Goal: Task Accomplishment & Management: Complete application form

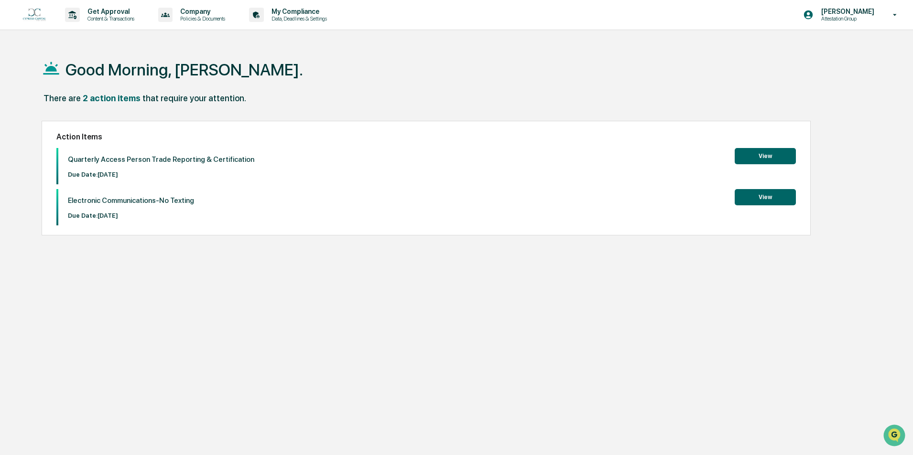
click at [751, 158] on button "View" at bounding box center [764, 156] width 61 height 16
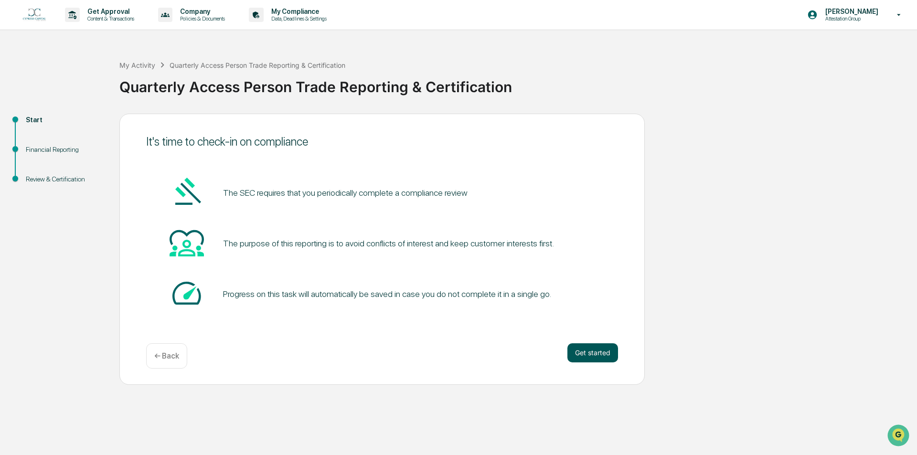
click at [578, 352] on button "Get started" at bounding box center [593, 353] width 51 height 19
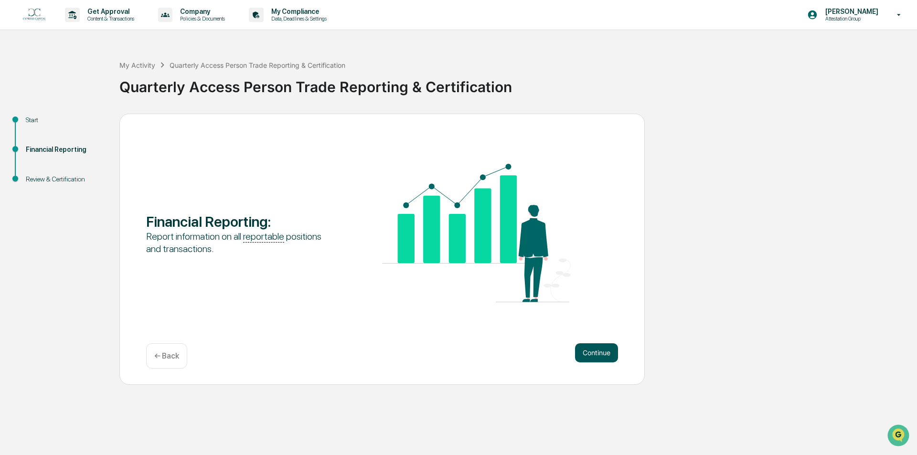
click at [597, 355] on button "Continue" at bounding box center [596, 353] width 43 height 19
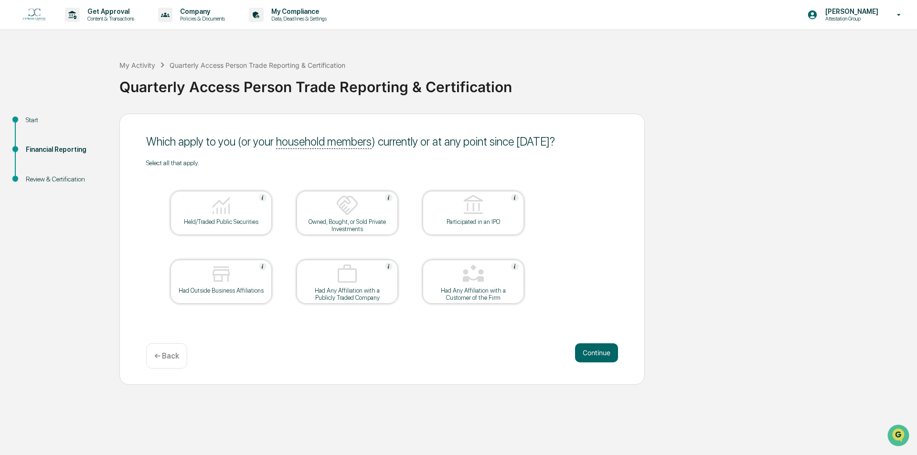
click at [597, 355] on button "Continue" at bounding box center [596, 353] width 43 height 19
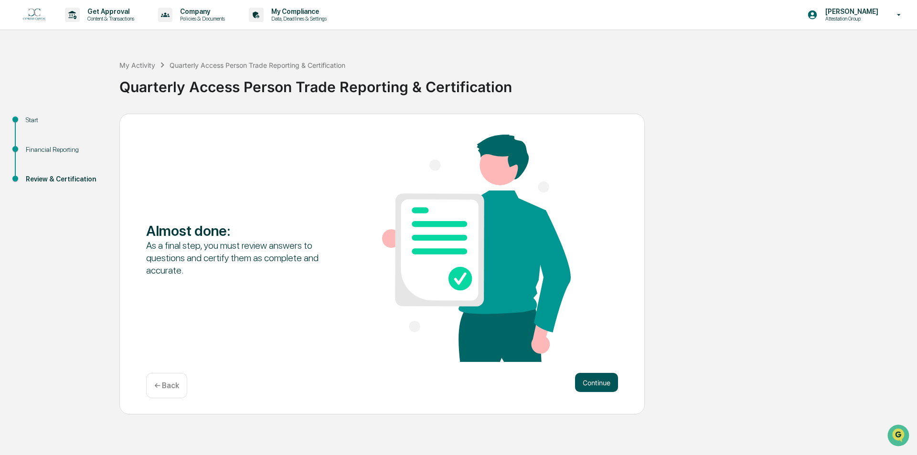
click at [594, 382] on button "Continue" at bounding box center [596, 382] width 43 height 19
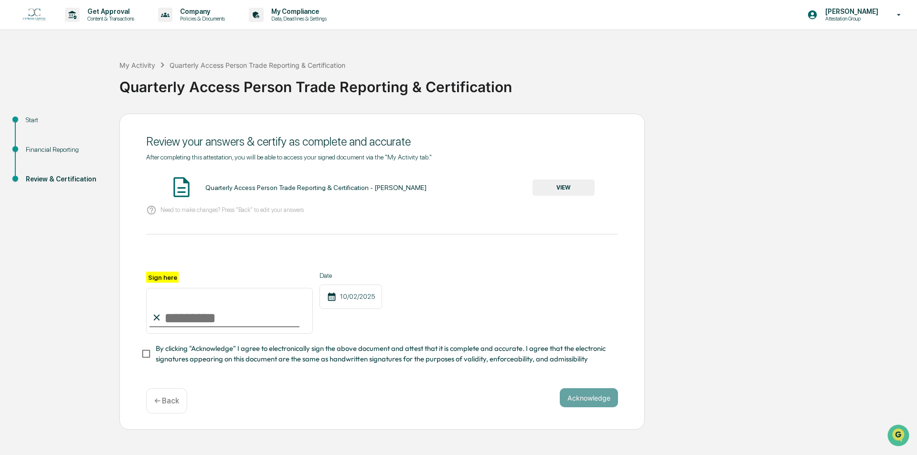
click at [198, 316] on input "Sign here" at bounding box center [229, 311] width 167 height 46
type input "**********"
click at [435, 311] on div "**********" at bounding box center [382, 303] width 472 height 62
click at [594, 399] on button "Acknowledge" at bounding box center [589, 397] width 58 height 19
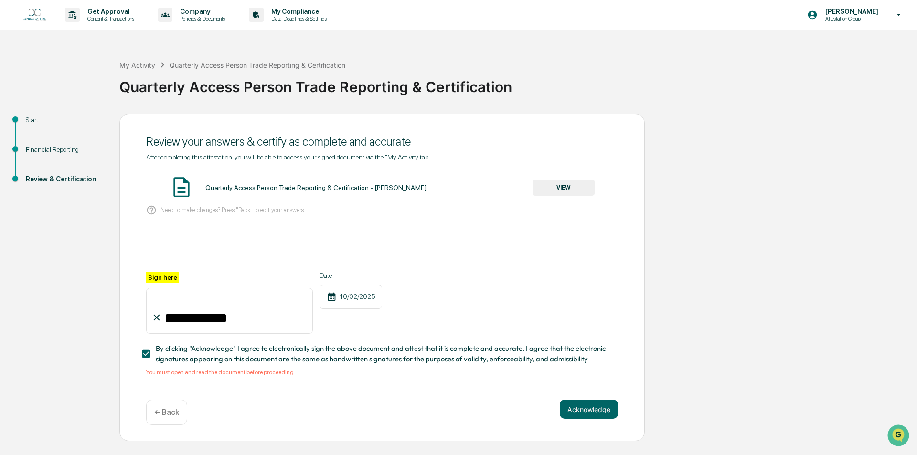
click at [577, 189] on button "VIEW" at bounding box center [564, 188] width 62 height 16
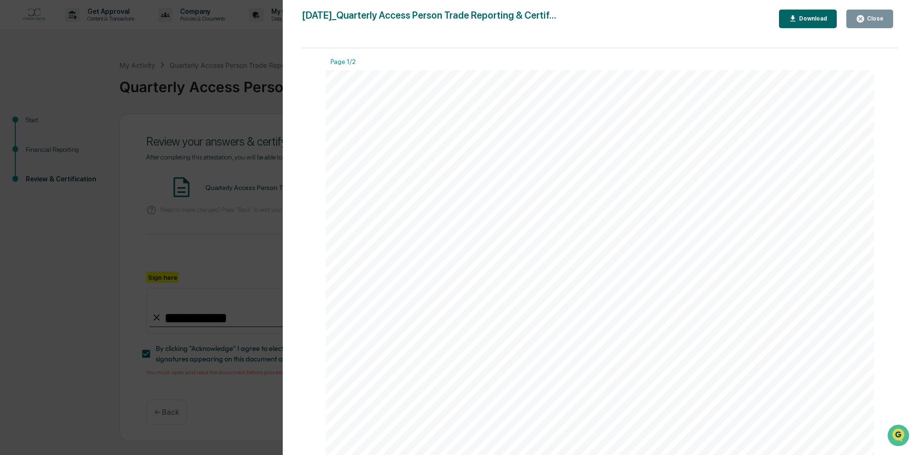
click at [862, 17] on icon "button" at bounding box center [860, 18] width 7 height 7
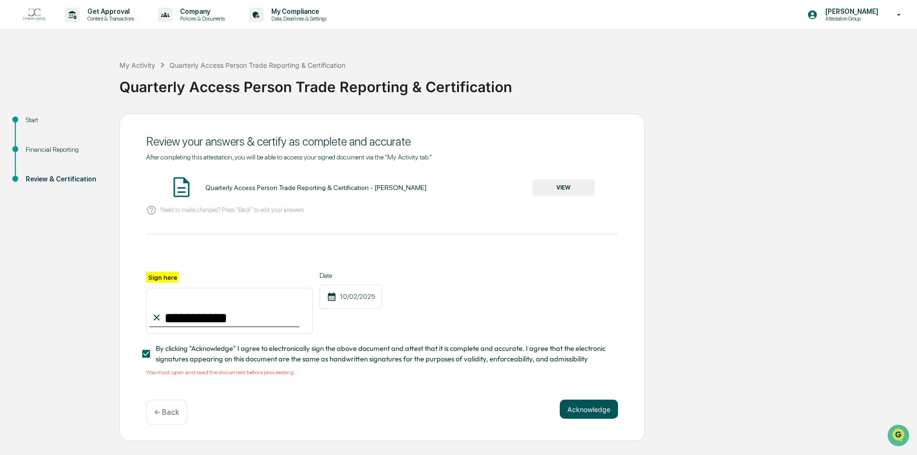
click at [598, 414] on button "Acknowledge" at bounding box center [589, 409] width 58 height 19
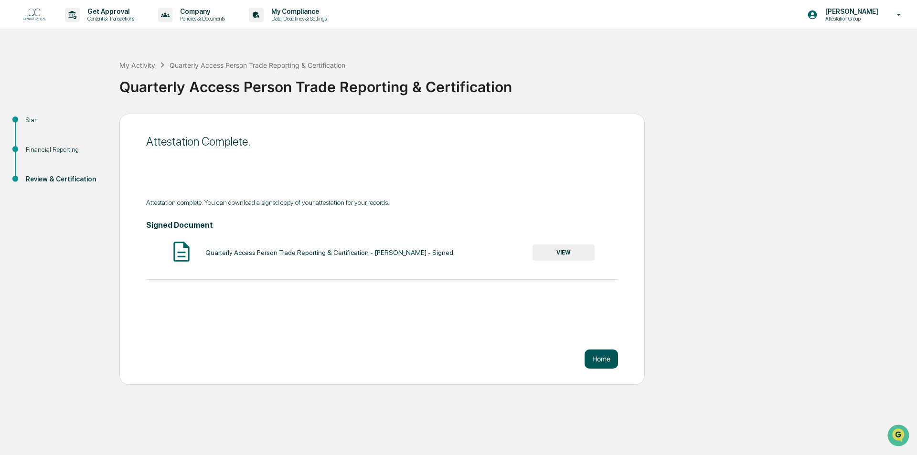
click at [591, 356] on button "Home" at bounding box center [601, 359] width 33 height 19
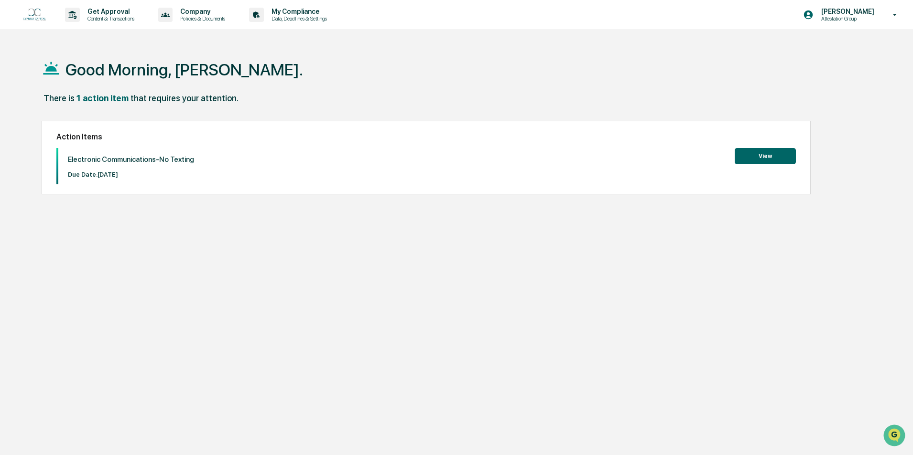
click at [754, 152] on button "View" at bounding box center [764, 156] width 61 height 16
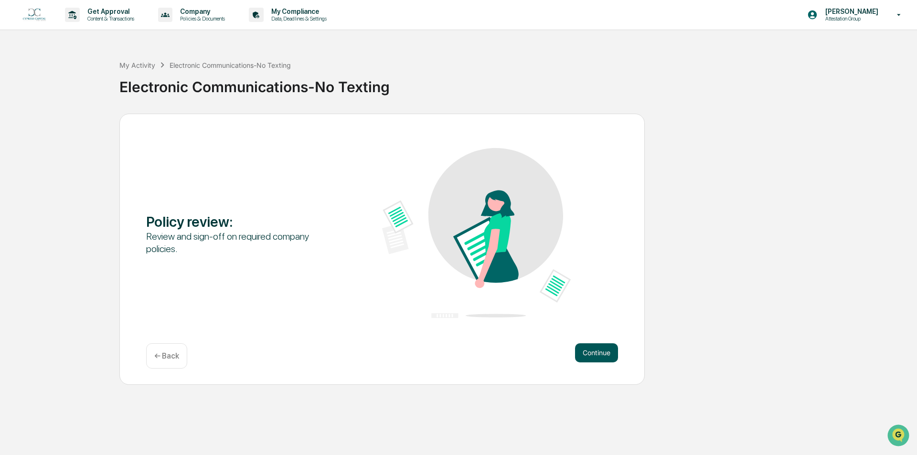
click at [597, 349] on button "Continue" at bounding box center [596, 353] width 43 height 19
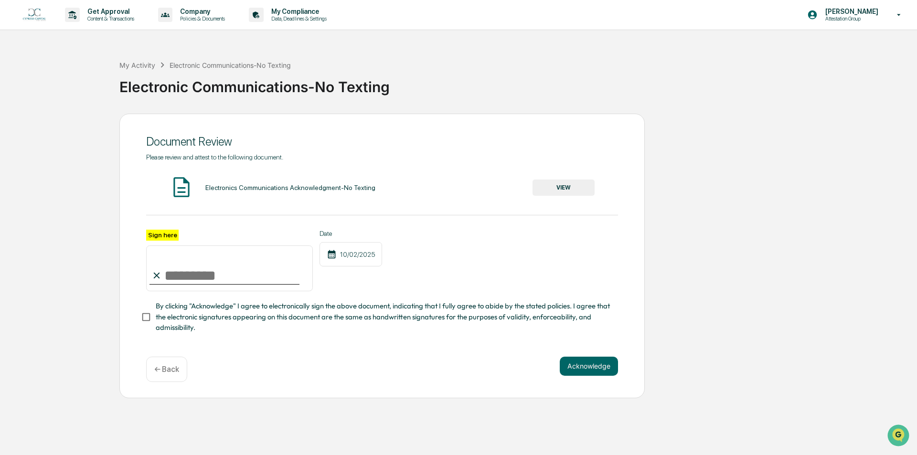
click at [571, 183] on button "VIEW" at bounding box center [564, 188] width 62 height 16
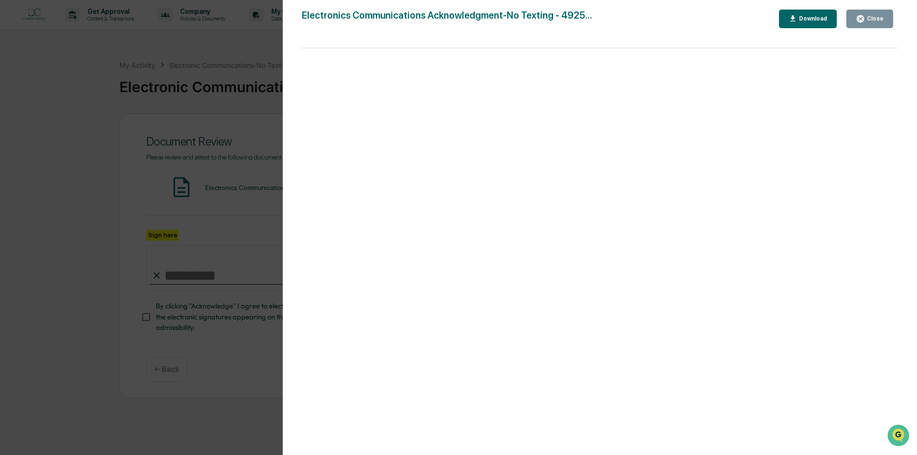
click at [868, 25] on button "Close" at bounding box center [870, 19] width 47 height 19
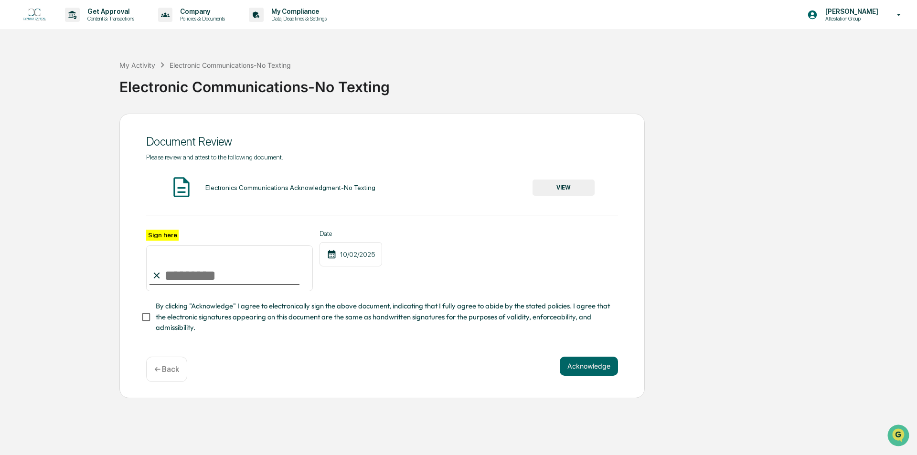
click at [172, 276] on input "Sign here" at bounding box center [229, 269] width 167 height 46
type input "*"
type input "**********"
click at [579, 367] on button "Acknowledge" at bounding box center [589, 366] width 58 height 19
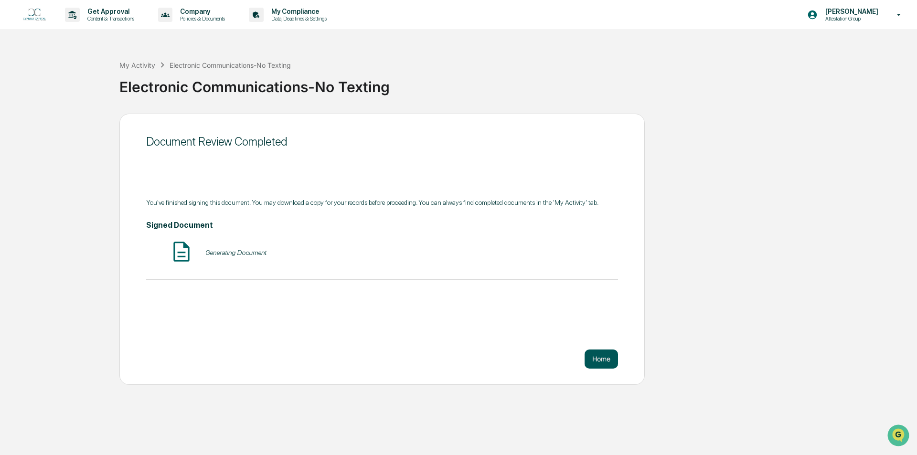
click at [599, 364] on button "Home" at bounding box center [601, 359] width 33 height 19
